Goal: Task Accomplishment & Management: Use online tool/utility

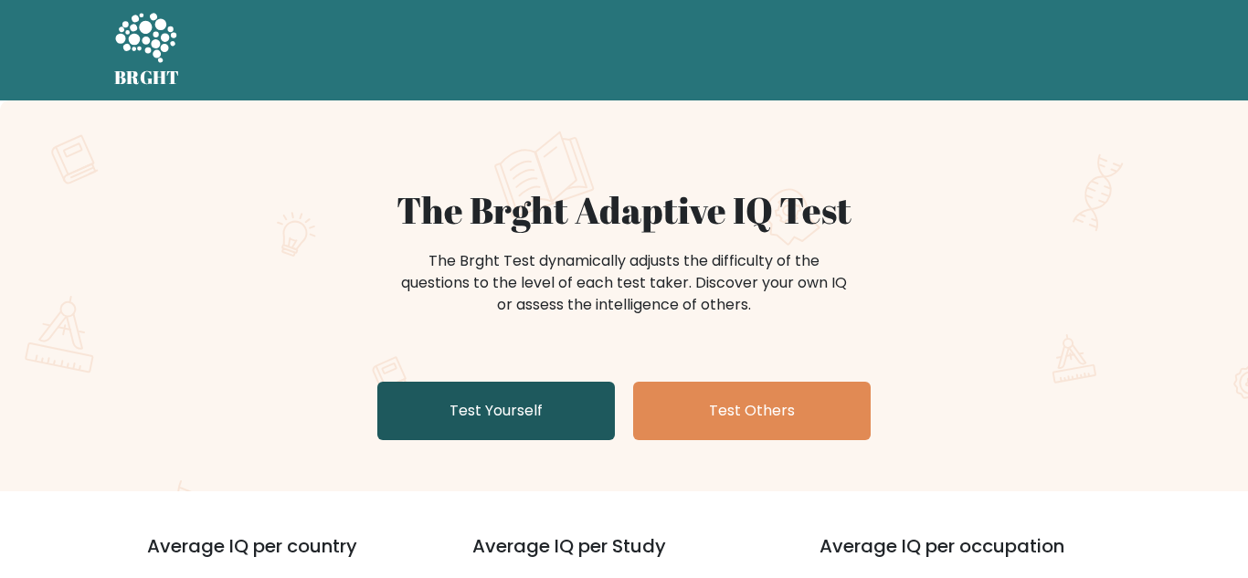
click at [412, 399] on link "Test Yourself" at bounding box center [495, 411] width 237 height 58
